Goal: Navigation & Orientation: Find specific page/section

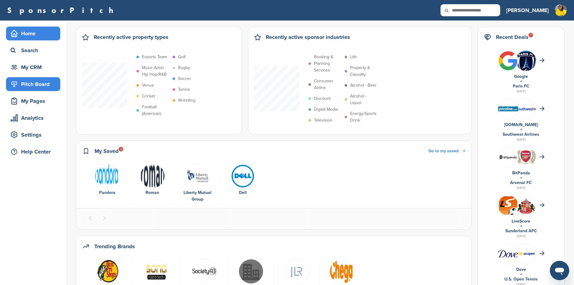
click at [39, 83] on div "Pitch Board" at bounding box center [34, 84] width 51 height 11
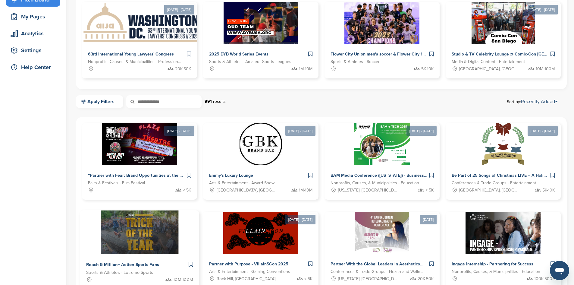
scroll to position [90, 0]
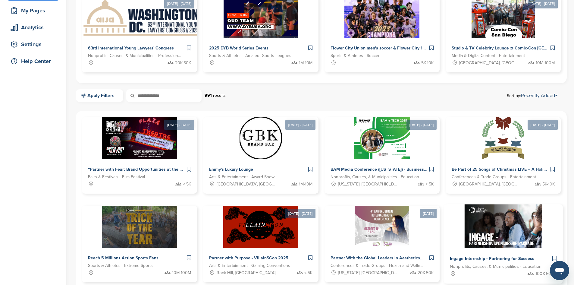
click at [465, 243] on img at bounding box center [504, 226] width 78 height 44
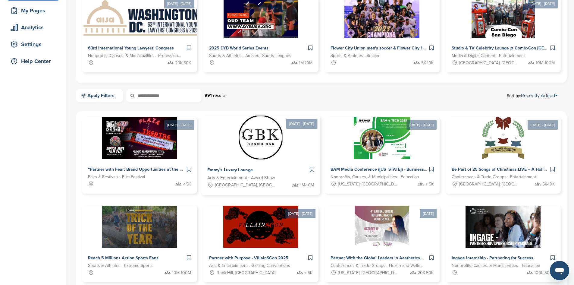
click at [229, 154] on div at bounding box center [260, 138] width 119 height 44
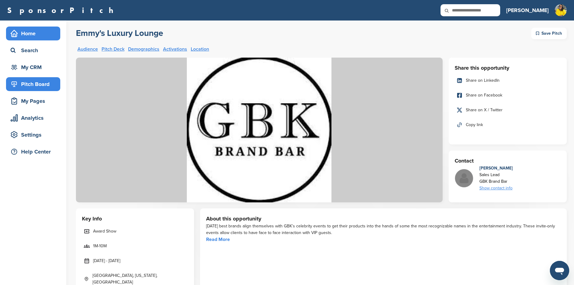
click at [25, 32] on div "Home" at bounding box center [34, 33] width 51 height 11
click at [20, 35] on div "Home" at bounding box center [34, 33] width 51 height 11
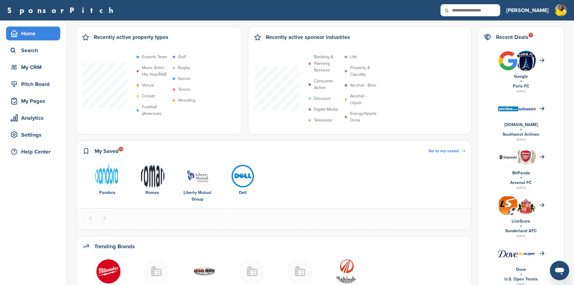
click at [20, 35] on div "Home" at bounding box center [34, 33] width 51 height 11
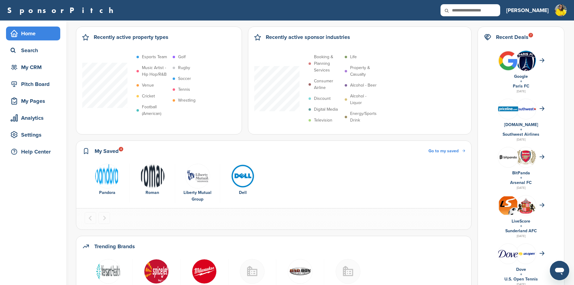
click at [35, 34] on div "Home" at bounding box center [34, 33] width 51 height 11
